Goal: Transaction & Acquisition: Subscribe to service/newsletter

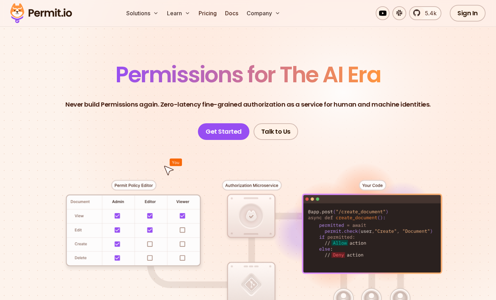
scroll to position [24, 0]
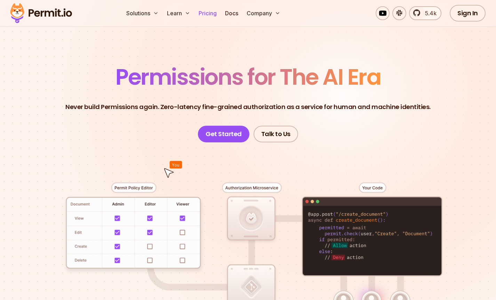
click at [213, 11] on link "Pricing" at bounding box center [208, 13] width 24 height 14
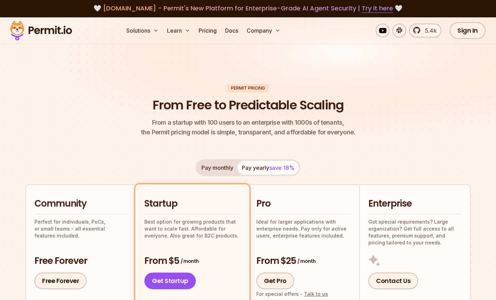
scroll to position [134, 0]
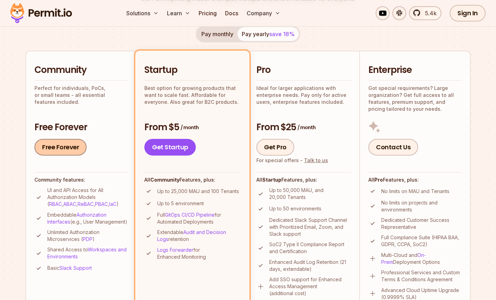
click at [64, 149] on link "Free Forever" at bounding box center [60, 147] width 52 height 17
